Goal: Find specific page/section: Find specific page/section

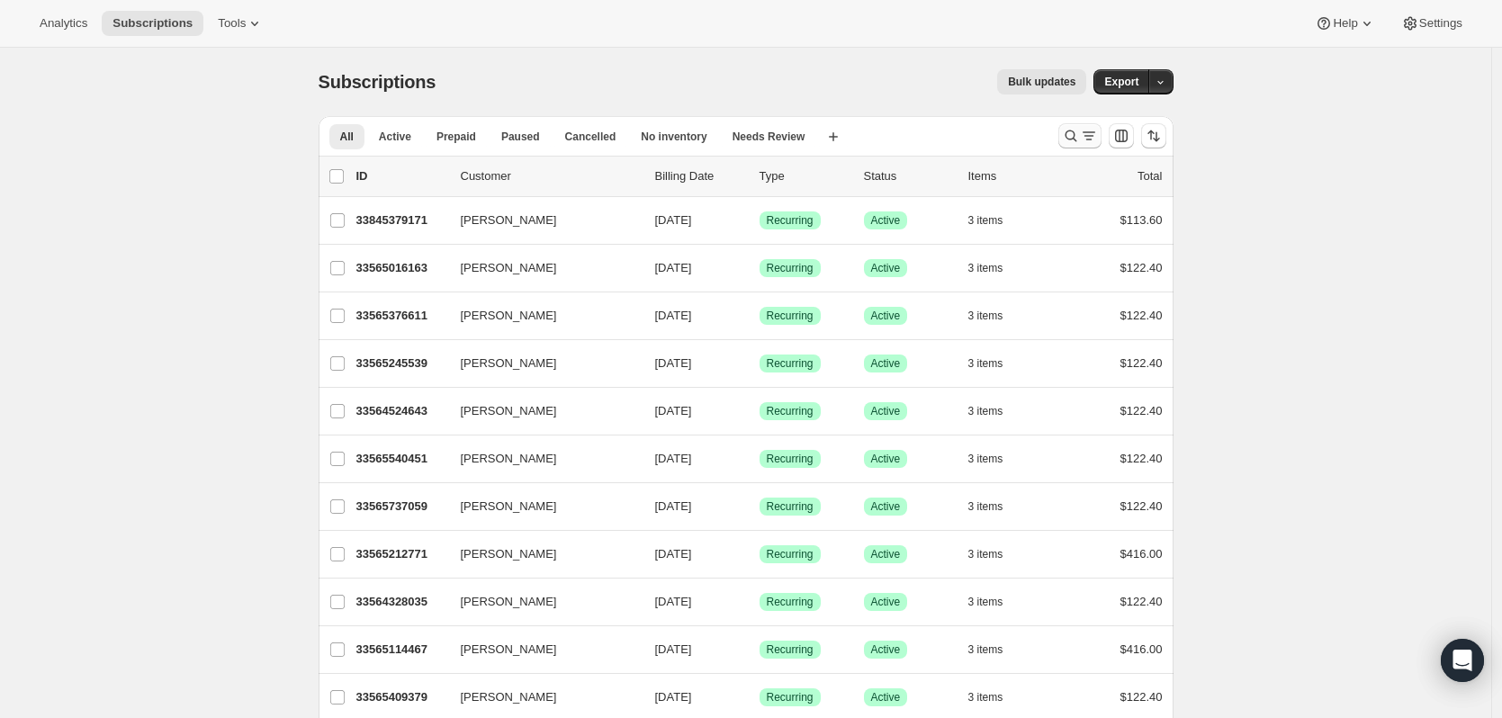
click at [1092, 138] on icon "Search and filter results" at bounding box center [1089, 136] width 18 height 18
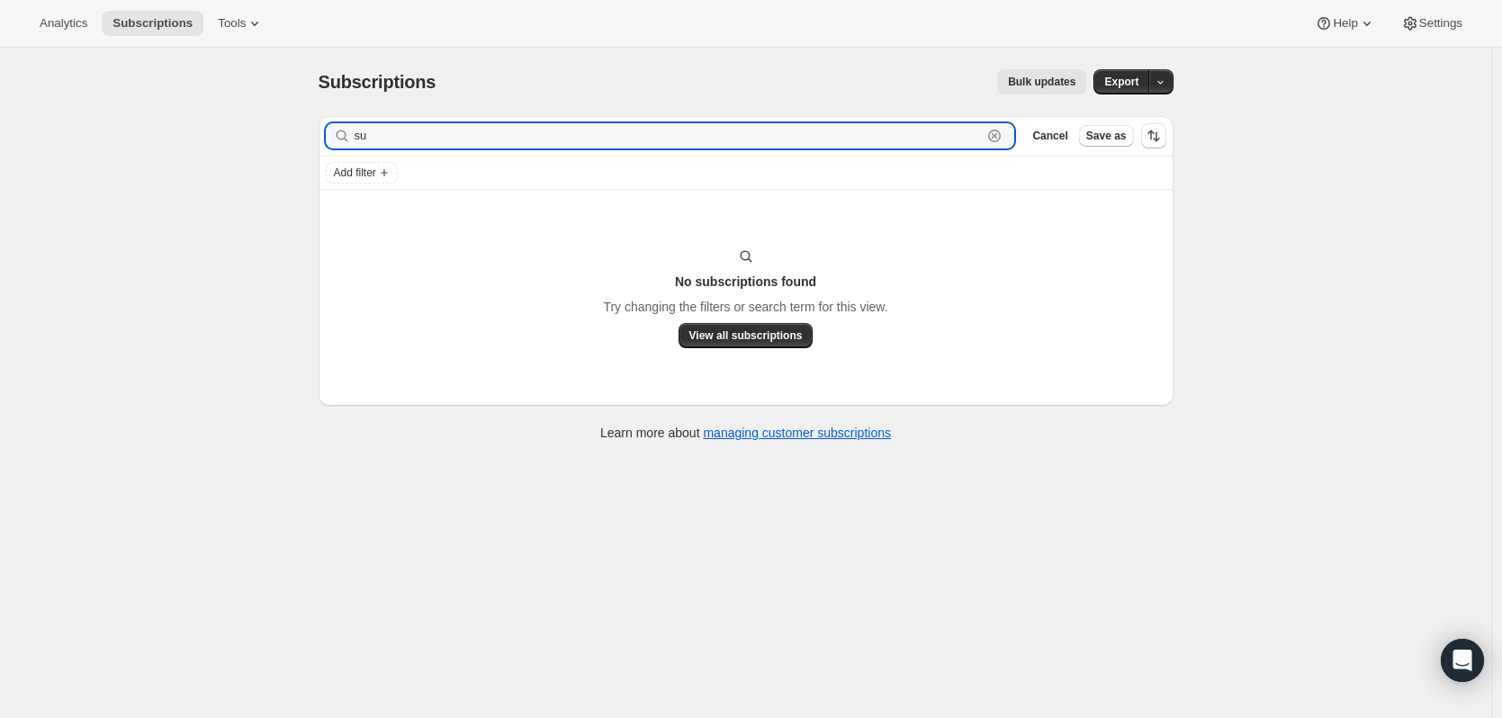
type input "s"
type input "lee marshall"
click at [1000, 134] on icon "button" at bounding box center [994, 136] width 13 height 13
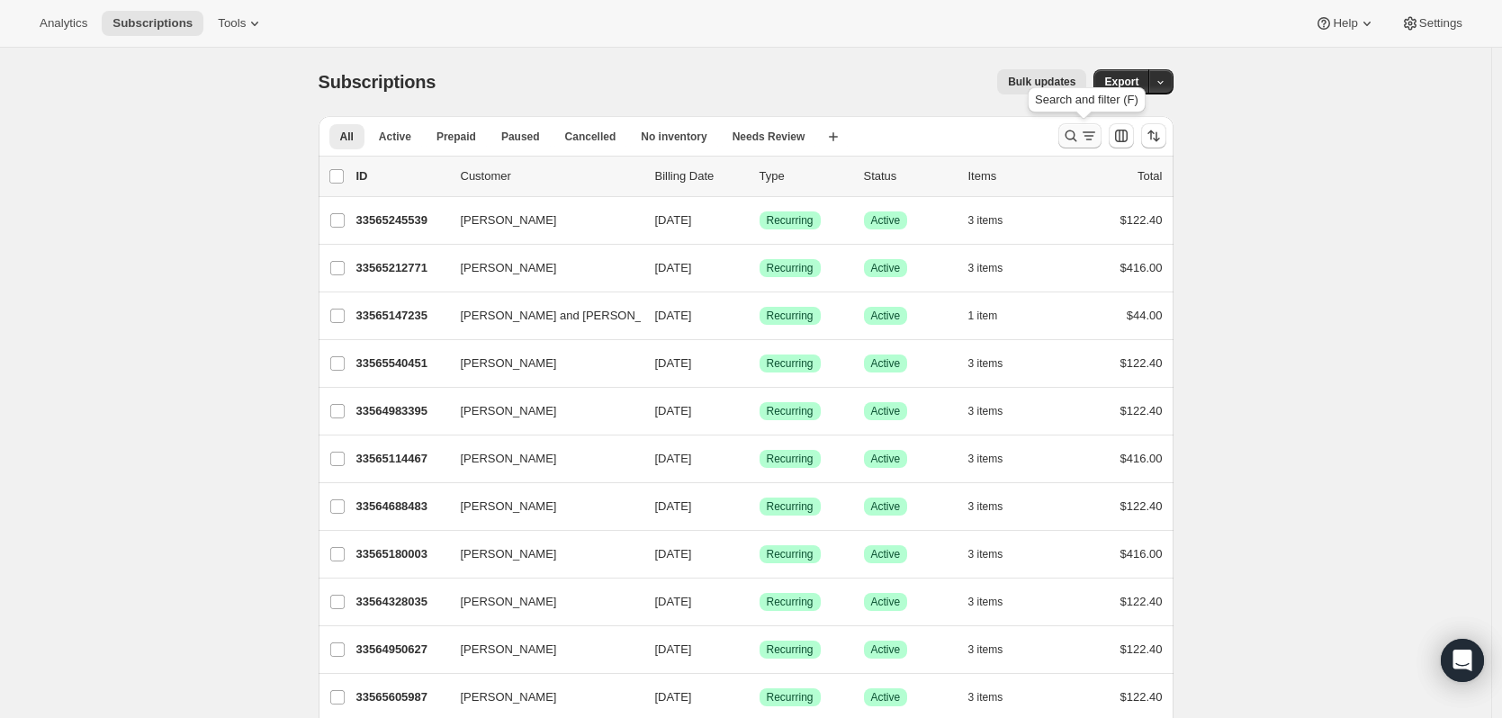
click at [1085, 139] on icon "Search and filter results" at bounding box center [1089, 136] width 18 height 18
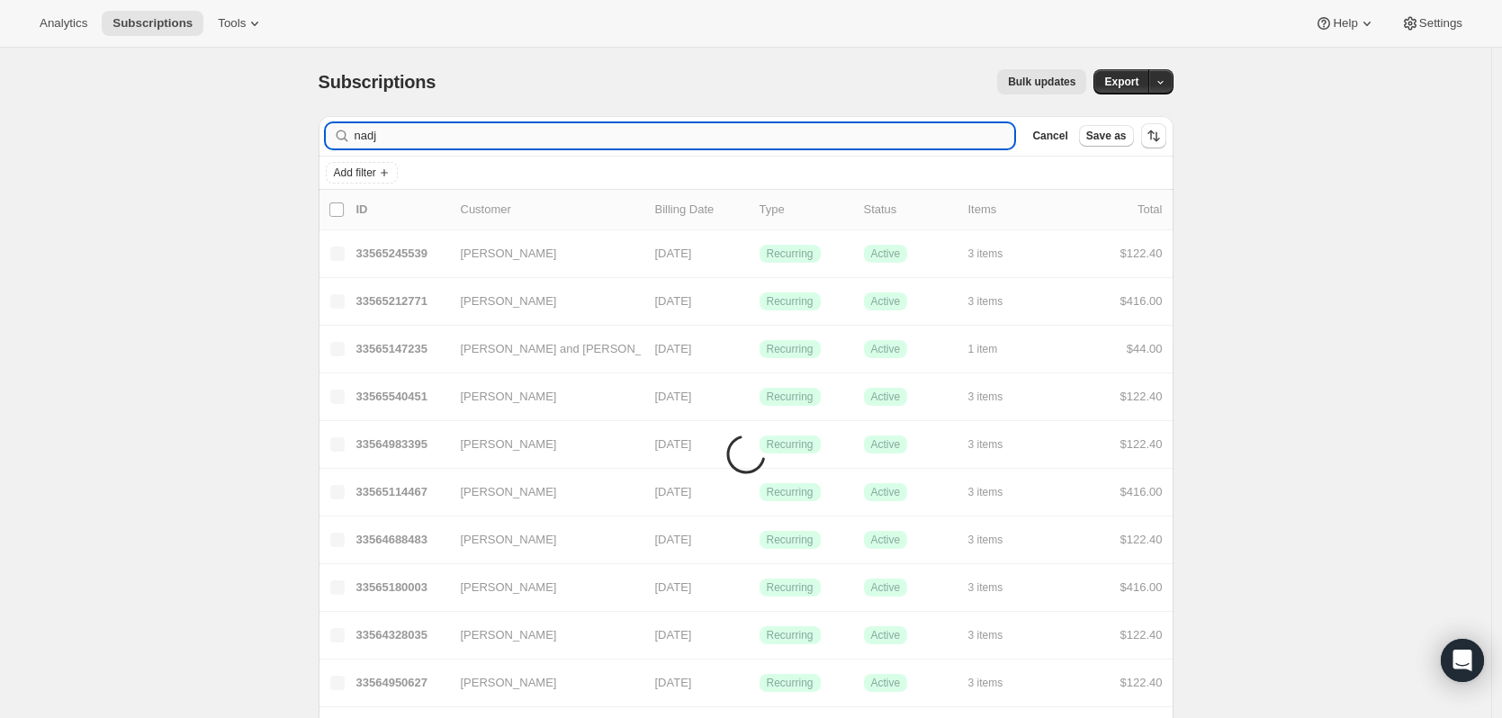
type input "nadji"
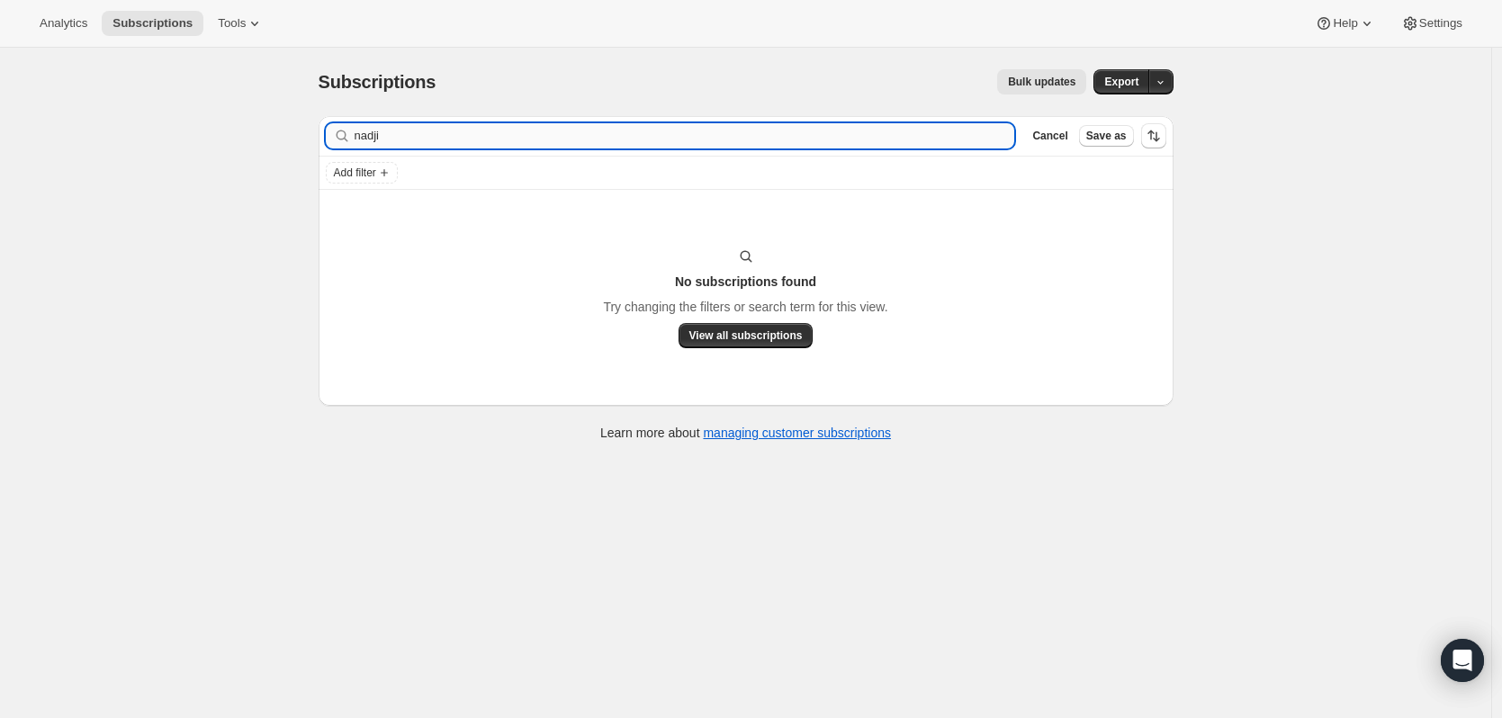
click at [393, 130] on input "nadji" at bounding box center [684, 135] width 660 height 25
